Goal: Task Accomplishment & Management: Complete application form

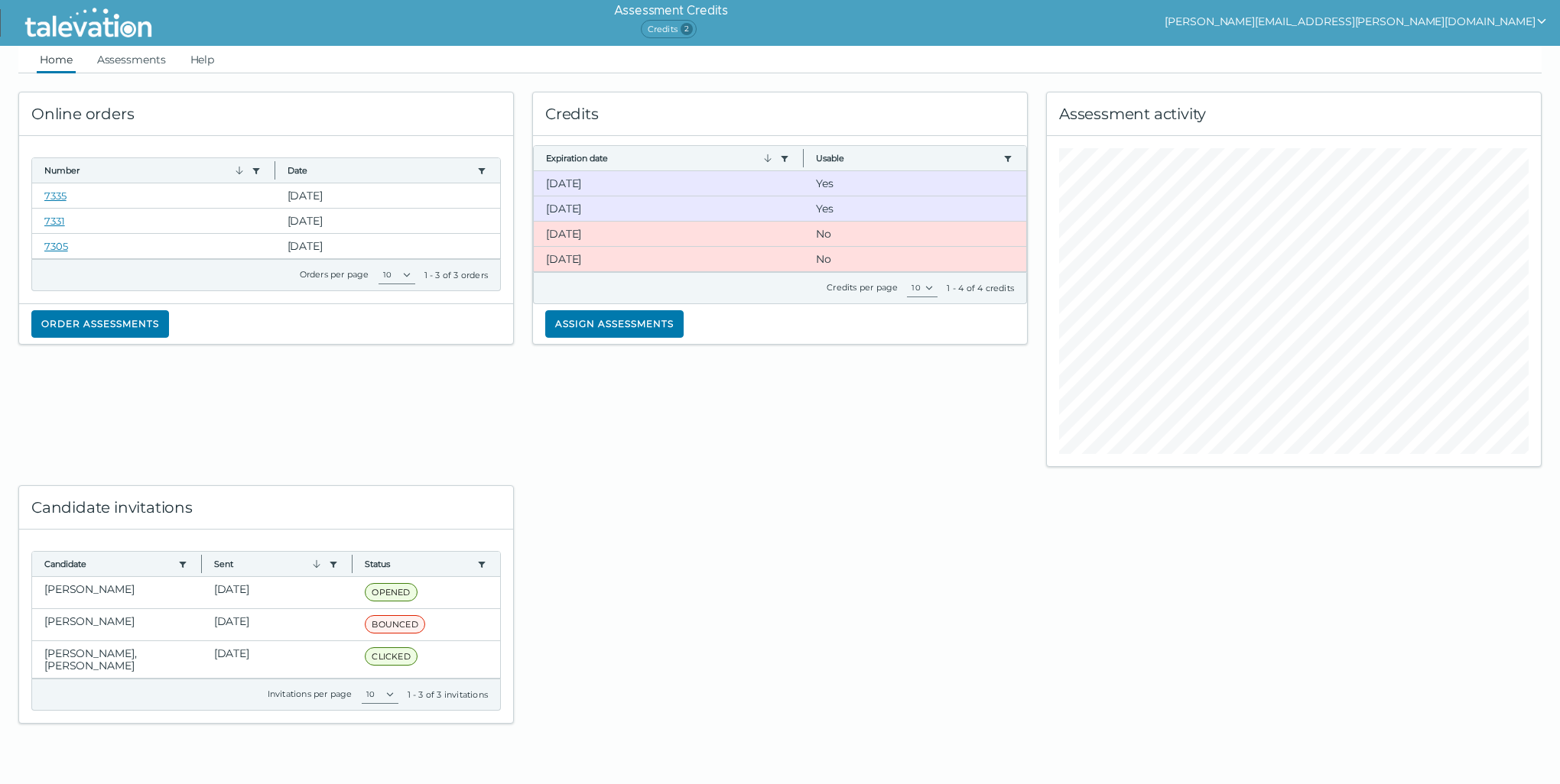
click at [1523, 23] on button "[PERSON_NAME][EMAIL_ADDRESS][PERSON_NAME][DOMAIN_NAME]" at bounding box center [1355, 21] width 383 height 19
click at [621, 489] on div at bounding box center [780, 595] width 514 height 257
click at [122, 53] on link "Assessments" at bounding box center [132, 60] width 75 height 28
click at [633, 328] on button "Assign assessments" at bounding box center [614, 324] width 139 height 28
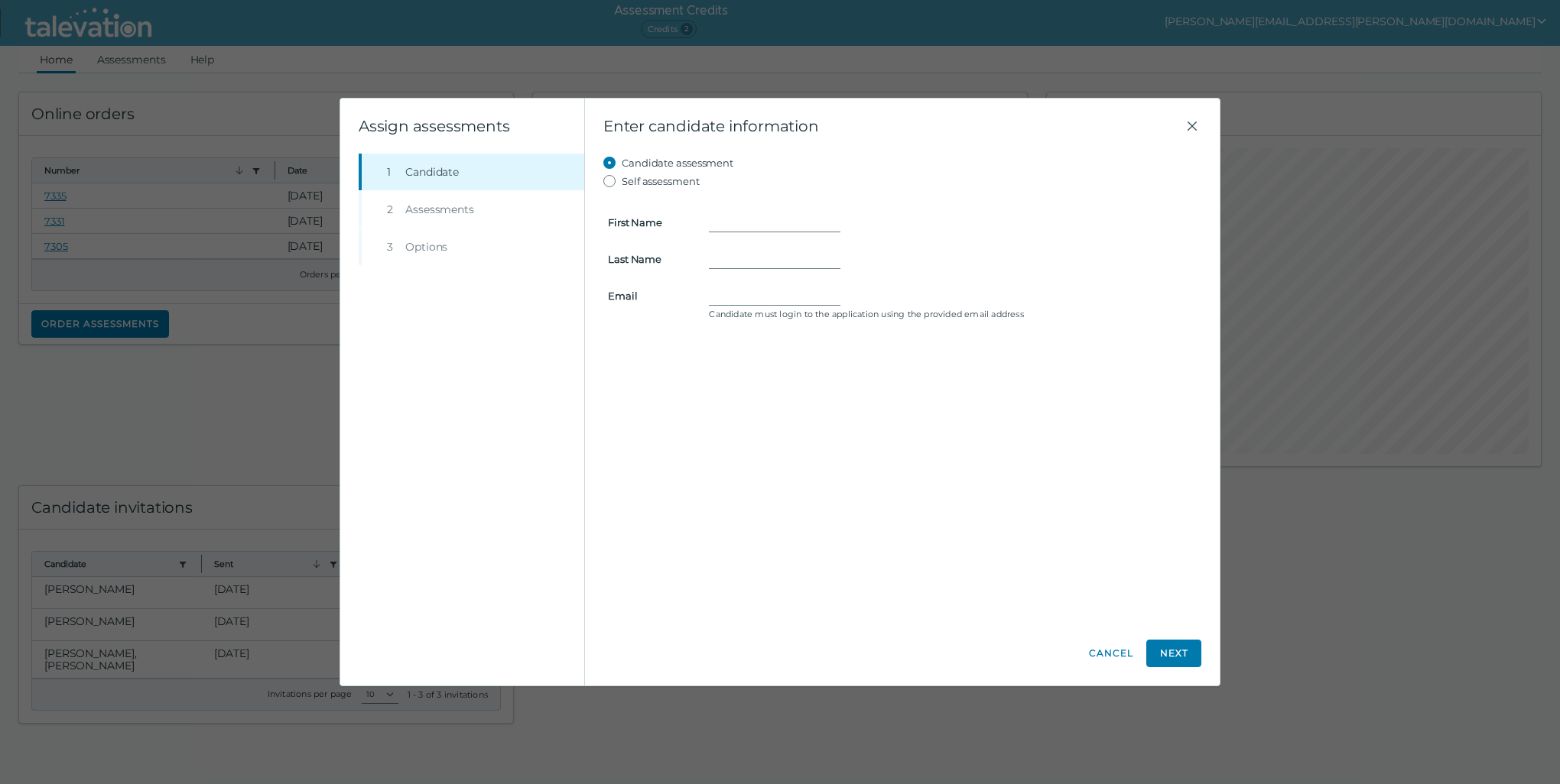
click at [452, 212] on li "Step 2 Assessments" at bounding box center [470, 209] width 225 height 36
click at [714, 223] on input "First Name" at bounding box center [775, 222] width 132 height 19
click at [431, 212] on li "Step 2 Assessments" at bounding box center [470, 209] width 225 height 36
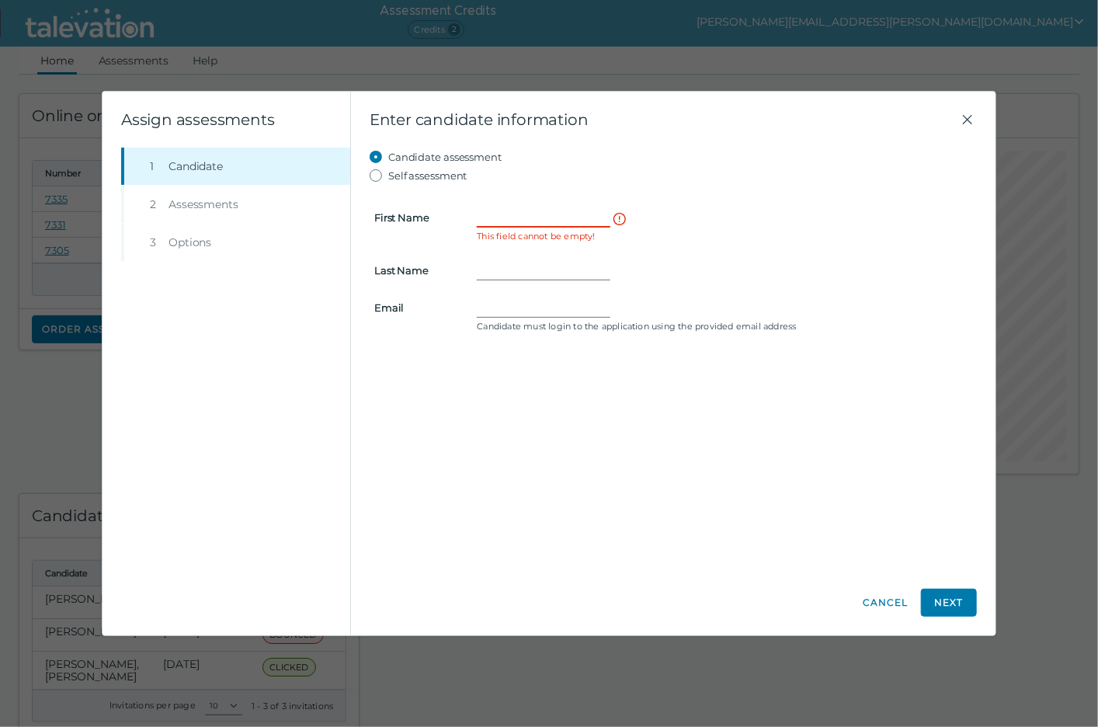
click at [509, 213] on input "First Name" at bounding box center [544, 217] width 134 height 19
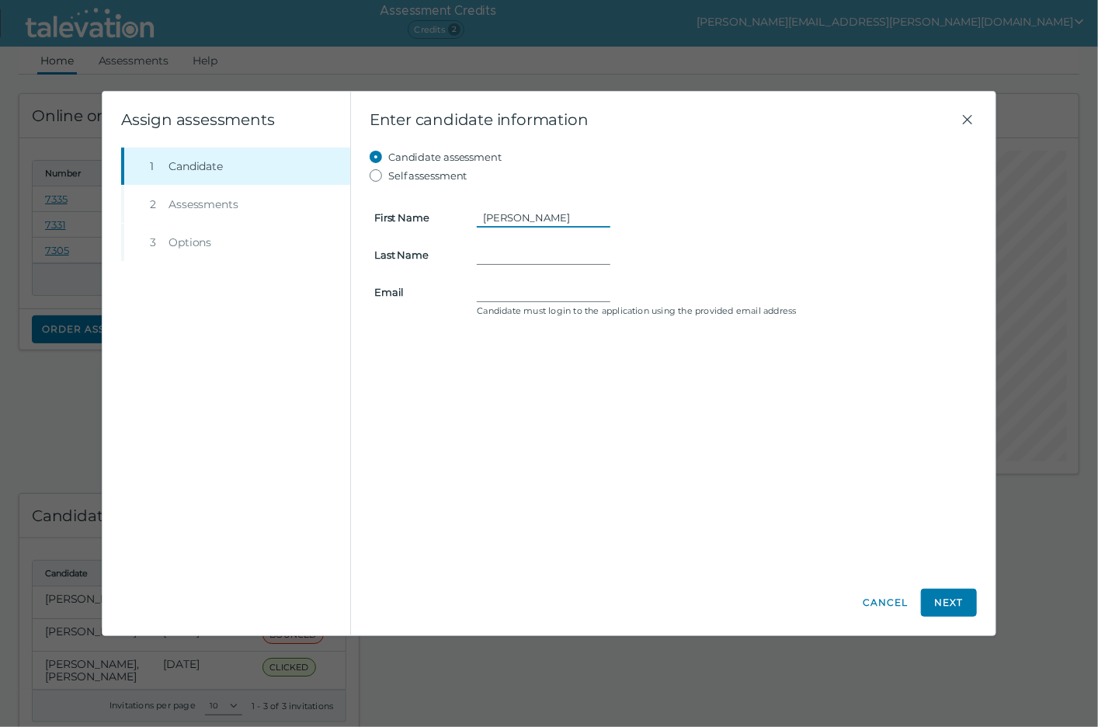
type input "[PERSON_NAME]"
type input "May"
type input "[EMAIL_ADDRESS][DOMAIN_NAME]"
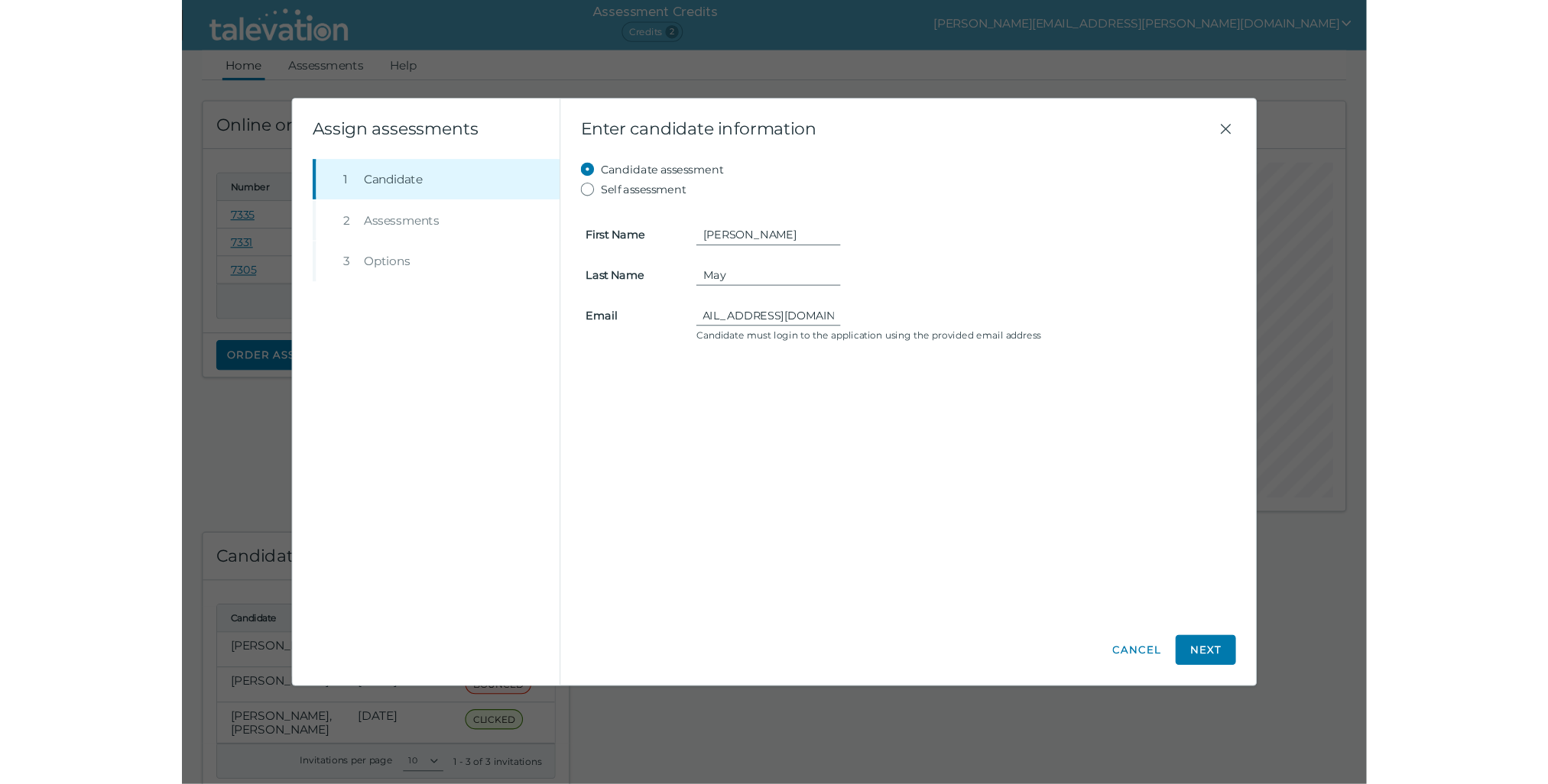
scroll to position [0, 0]
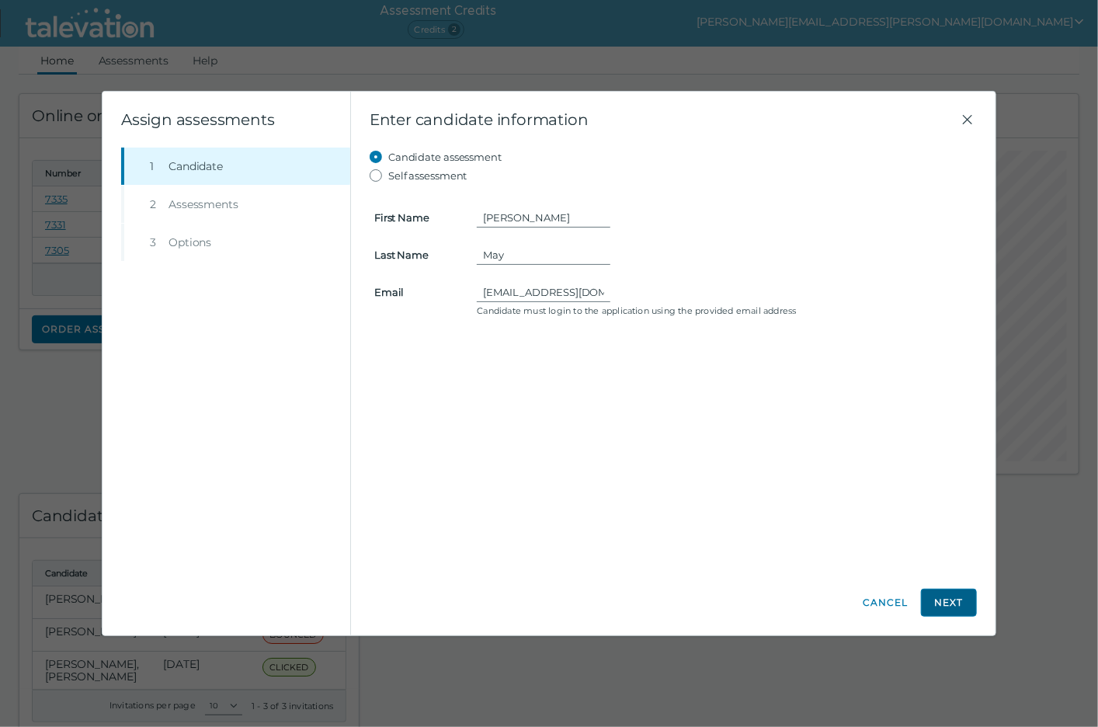
click at [935, 604] on button "Next" at bounding box center [949, 603] width 56 height 28
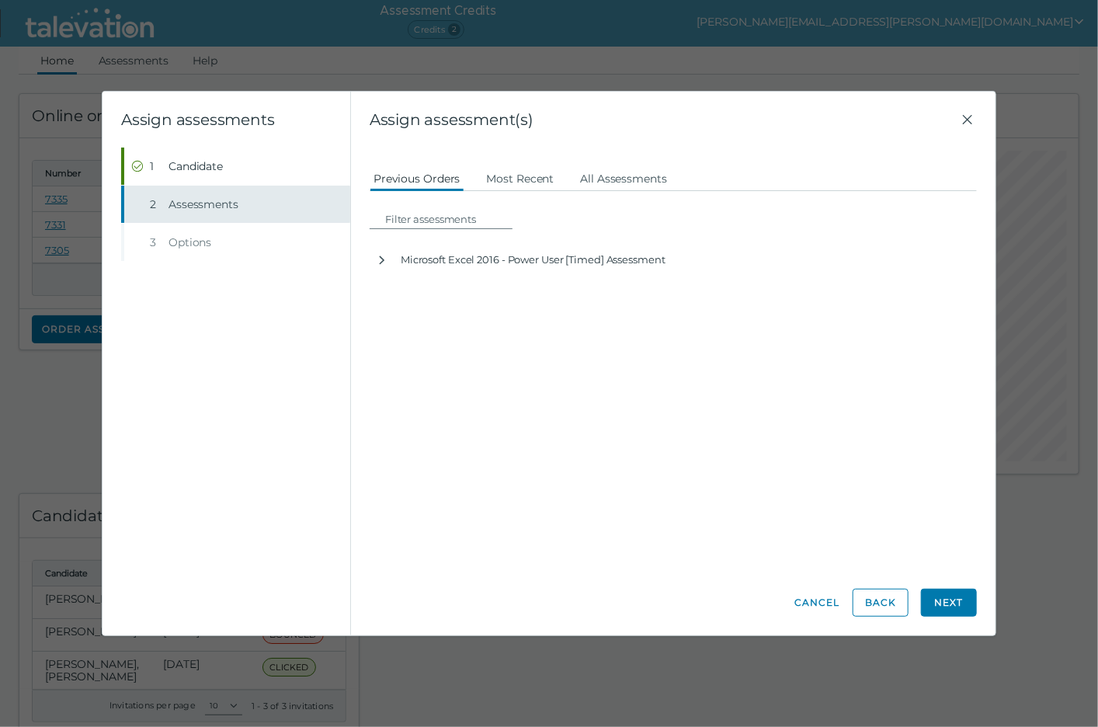
click at [224, 207] on span "Assessments" at bounding box center [204, 205] width 70 height 16
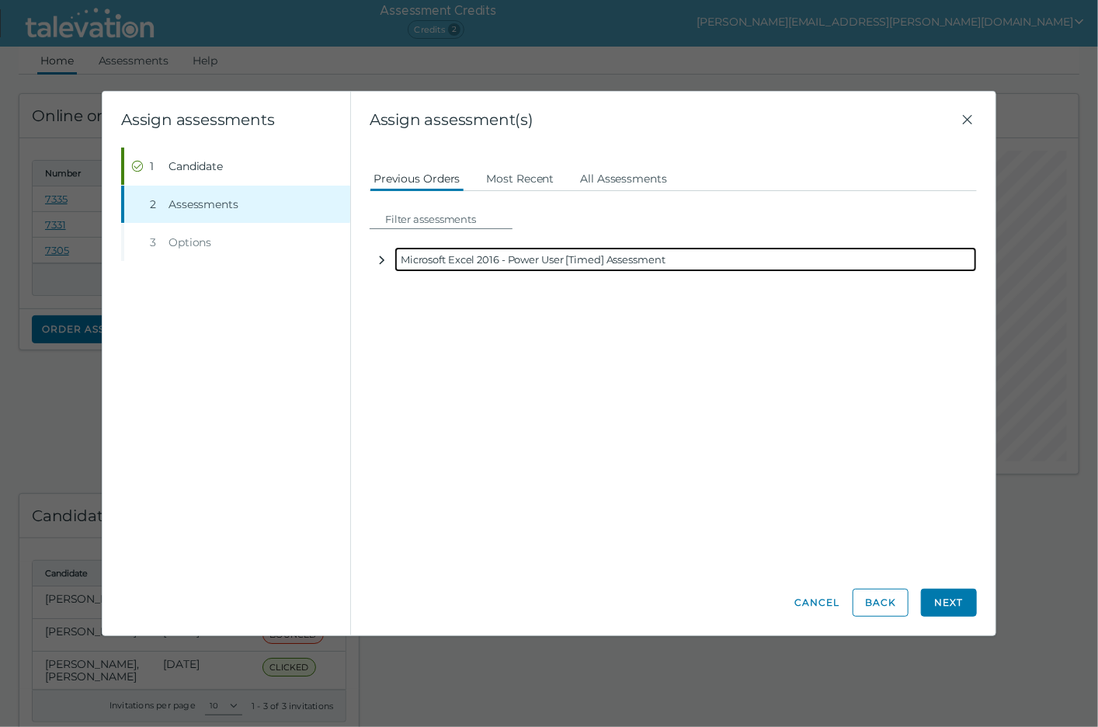
click at [385, 261] on icon "button" at bounding box center [382, 260] width 12 height 12
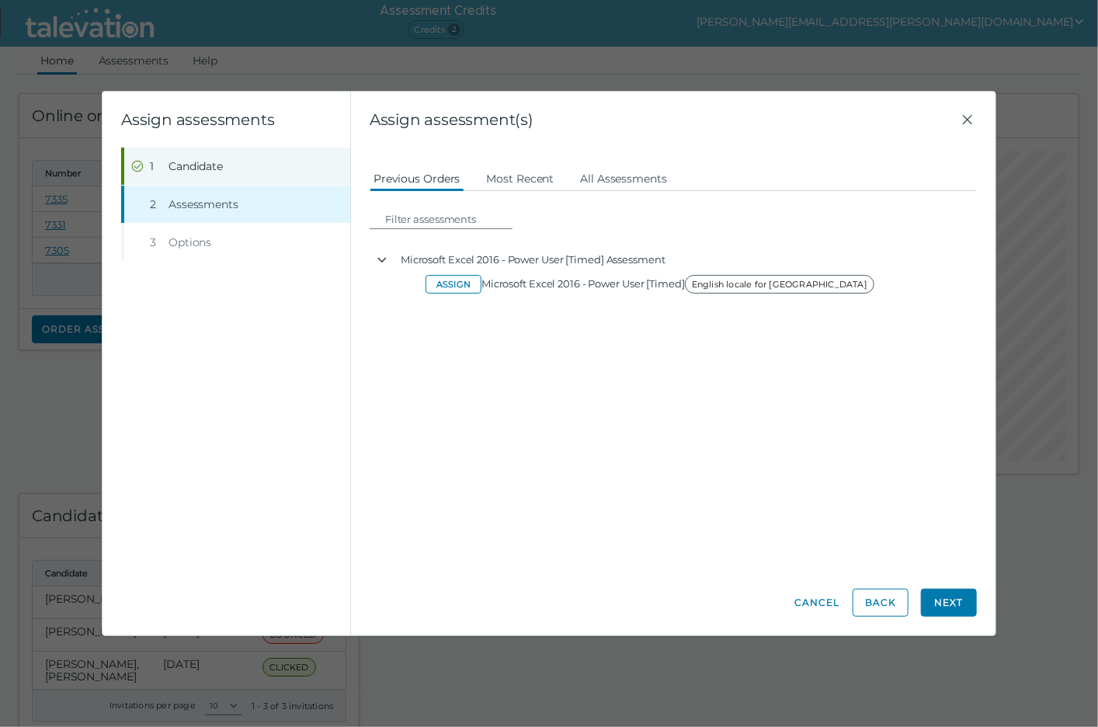
click at [177, 164] on span "Candidate" at bounding box center [196, 166] width 54 height 16
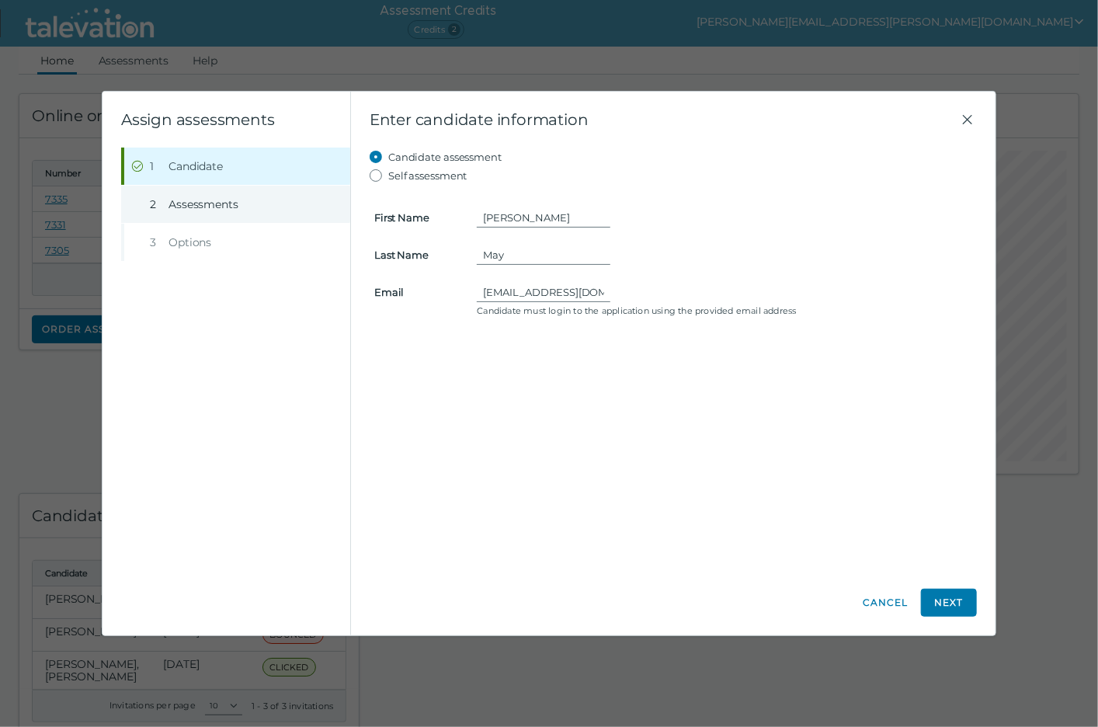
click at [217, 204] on span "Assessments" at bounding box center [204, 205] width 70 height 16
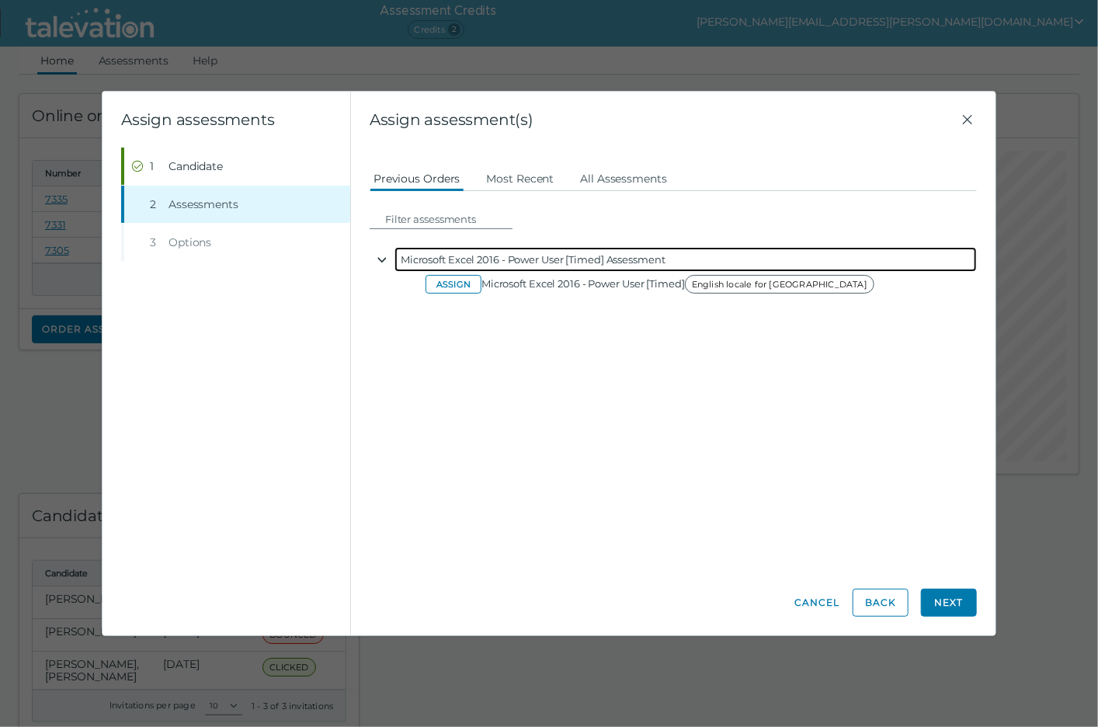
click at [382, 263] on icon "button" at bounding box center [382, 260] width 12 height 12
click at [379, 260] on icon "button" at bounding box center [382, 260] width 12 height 12
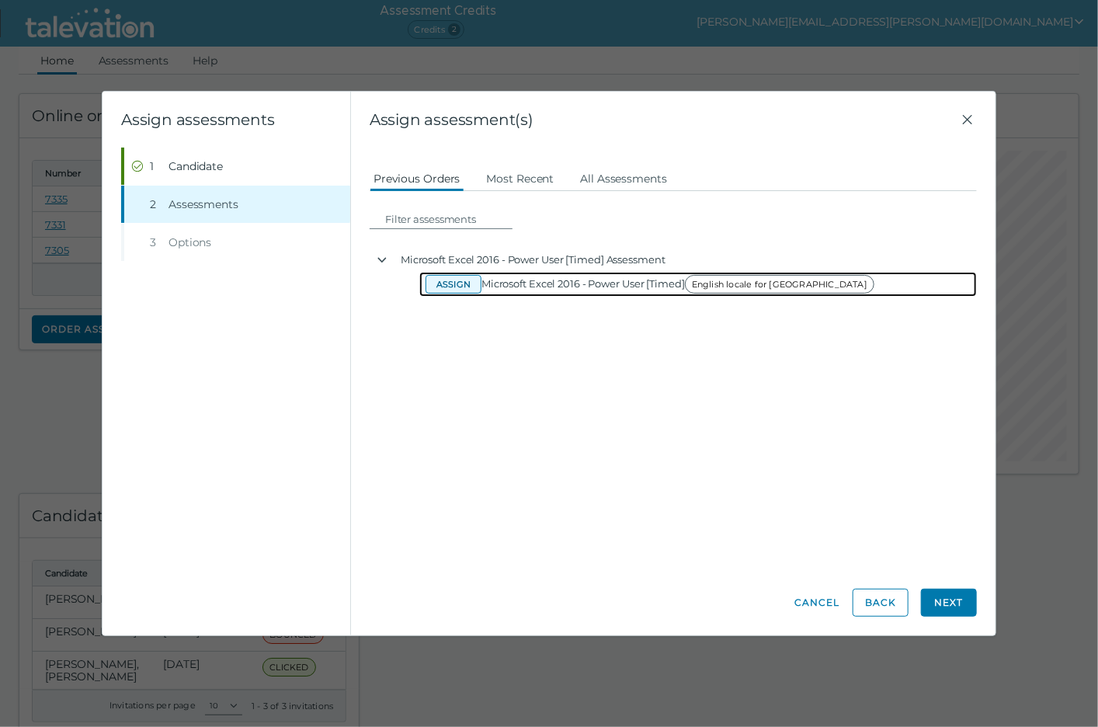
click at [435, 277] on button "Assign" at bounding box center [454, 284] width 56 height 19
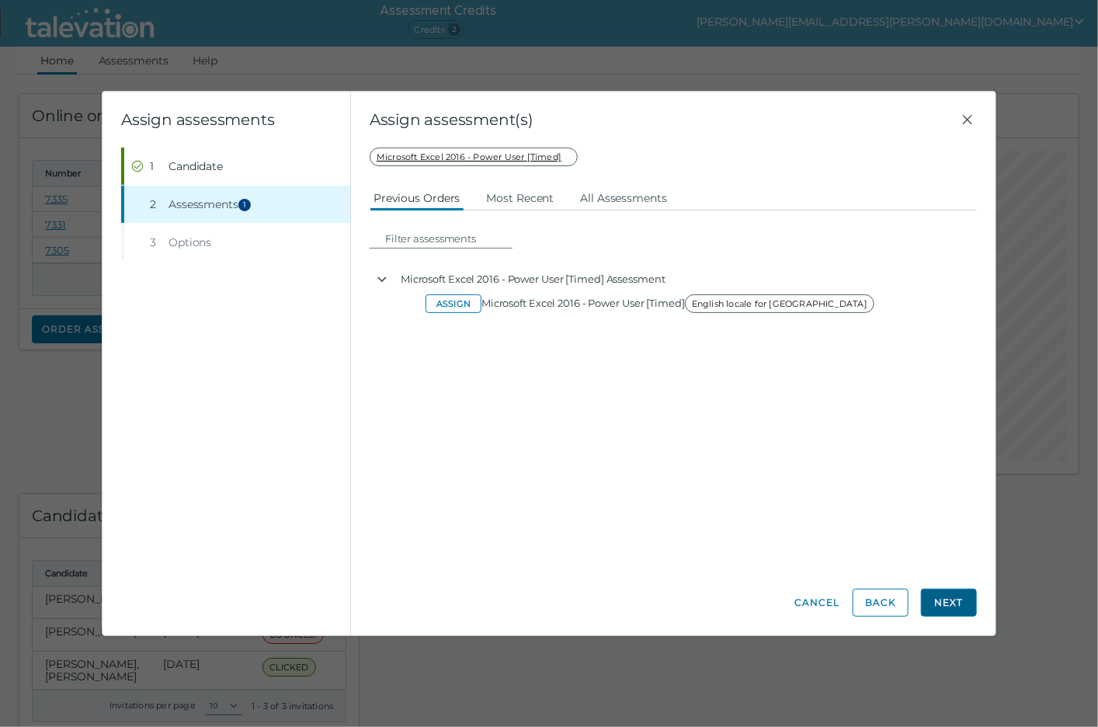
click at [931, 597] on button "Next" at bounding box center [949, 603] width 56 height 28
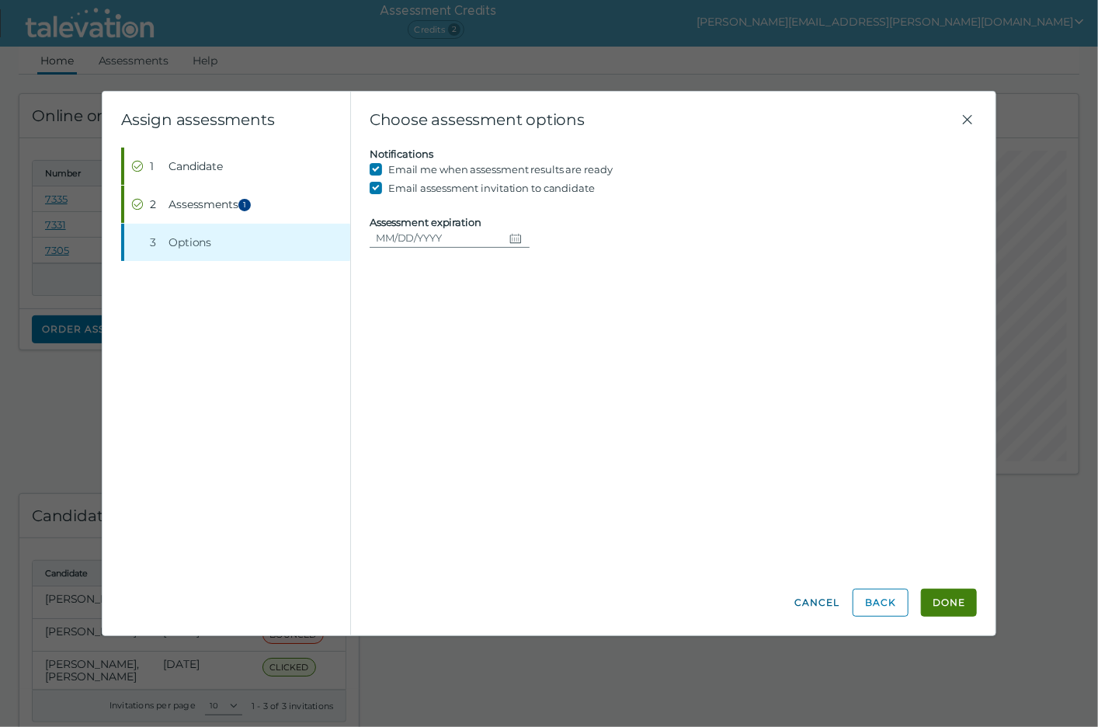
click at [818, 606] on button "Cancel" at bounding box center [817, 603] width 47 height 28
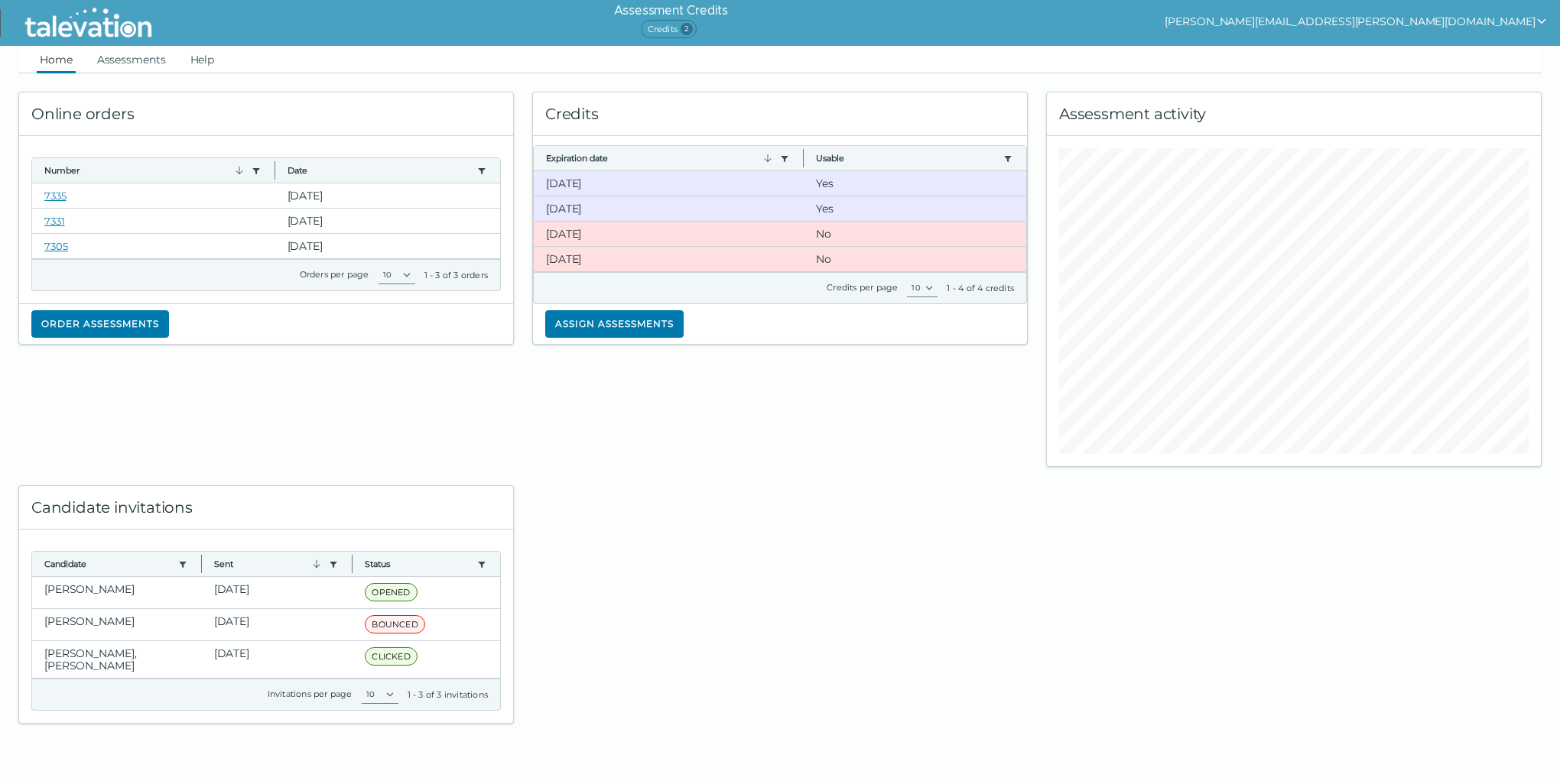
click at [1510, 19] on button "[PERSON_NAME][EMAIL_ADDRESS][PERSON_NAME][DOMAIN_NAME]" at bounding box center [1355, 21] width 383 height 19
click at [1347, 47] on div "Sign out" at bounding box center [1302, 51] width 91 height 19
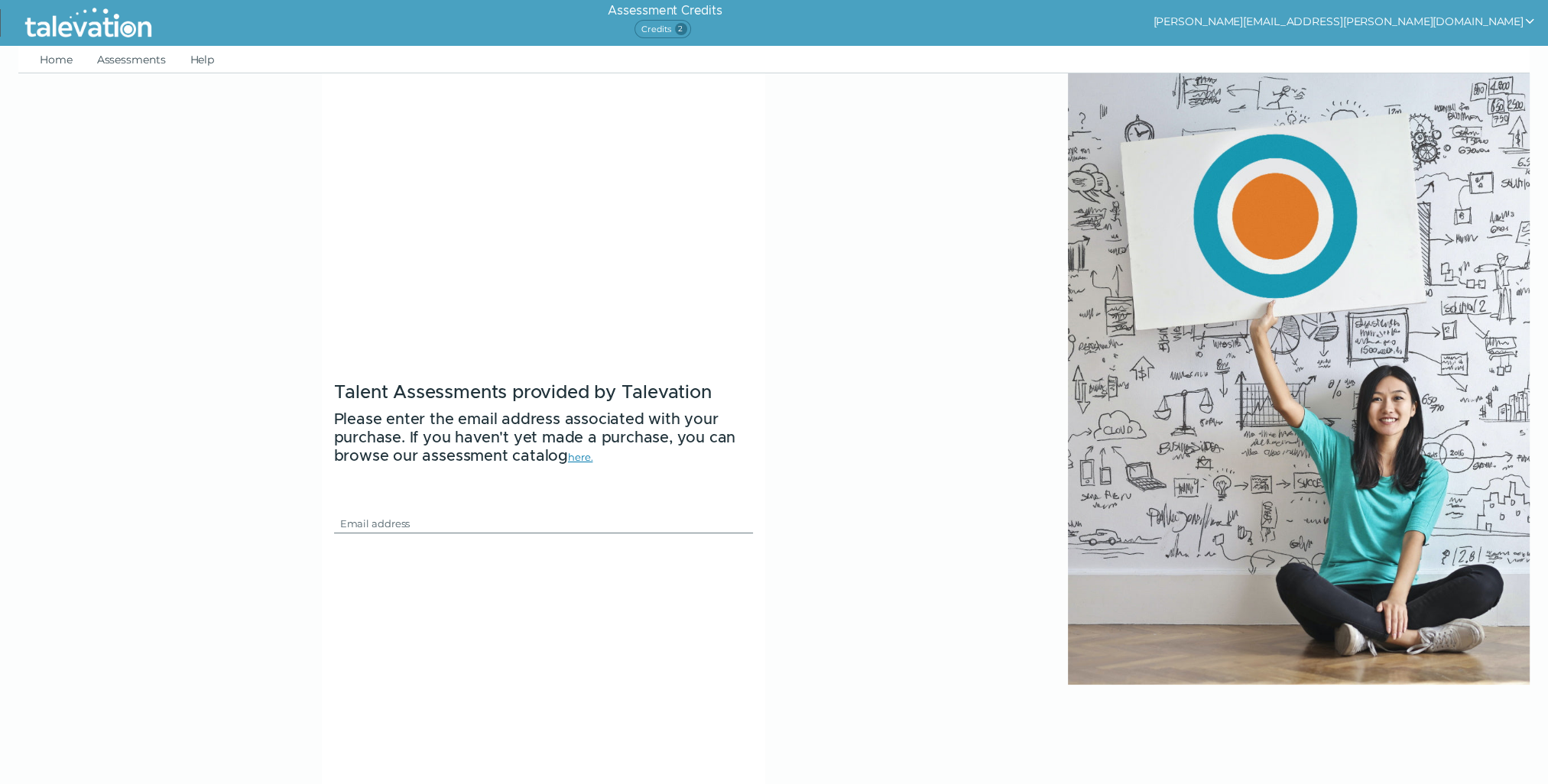
click at [1499, 20] on button "[PERSON_NAME][EMAIL_ADDRESS][PERSON_NAME][DOMAIN_NAME]" at bounding box center [1343, 21] width 383 height 19
drag, startPoint x: 1481, startPoint y: 46, endPoint x: 1498, endPoint y: 45, distance: 17.0
click at [1335, 46] on div "Sign out" at bounding box center [1290, 51] width 91 height 19
click at [53, 59] on link "Home" at bounding box center [56, 60] width 39 height 28
click at [65, 64] on link "Home" at bounding box center [56, 60] width 39 height 28
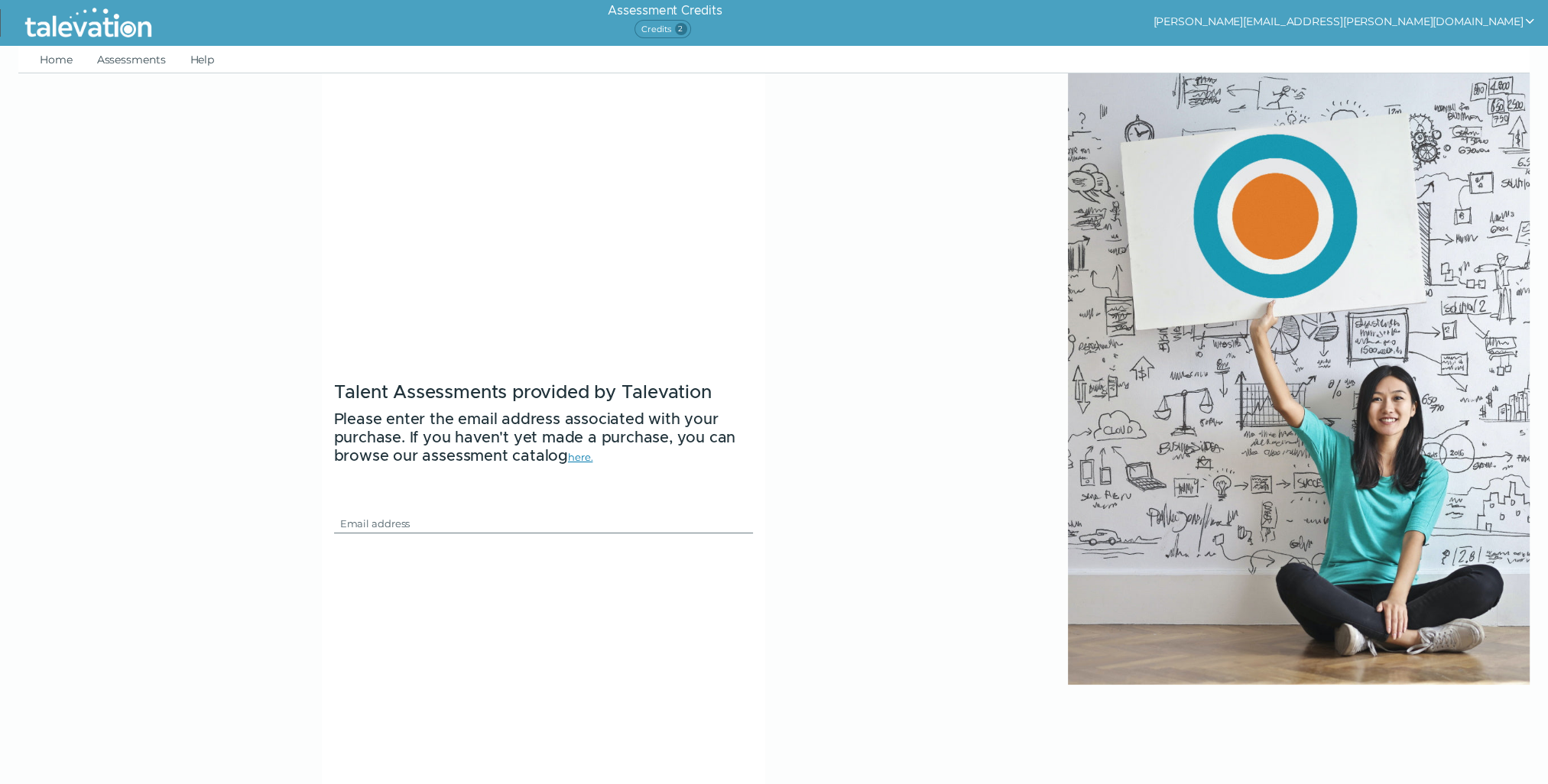
click at [80, 30] on img at bounding box center [89, 23] width 140 height 38
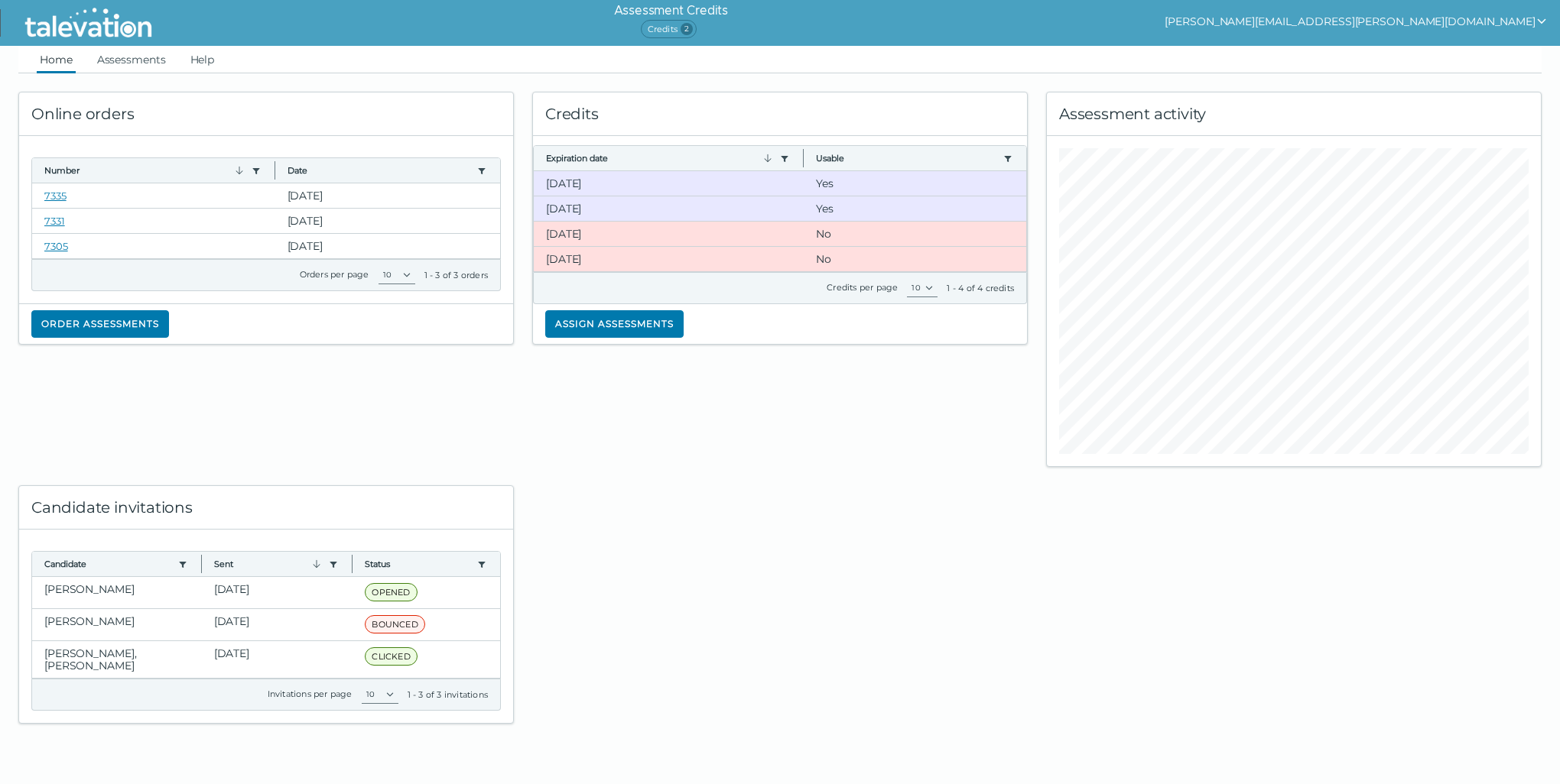
click at [995, 78] on div "Credits Expiration date Use left or right key to resize the column Usable Use l…" at bounding box center [780, 271] width 514 height 393
